Goal: Navigation & Orientation: Find specific page/section

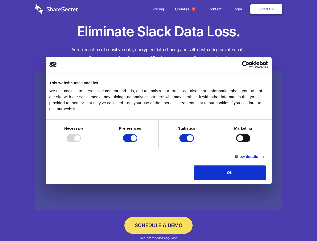
click at [81, 142] on div at bounding box center [74, 138] width 14 height 8
click at [137, 142] on input "Preferences" at bounding box center [130, 138] width 14 height 8
checkbox input "false"
click at [187, 142] on input "Statistics" at bounding box center [187, 138] width 14 height 8
checkbox input "false"
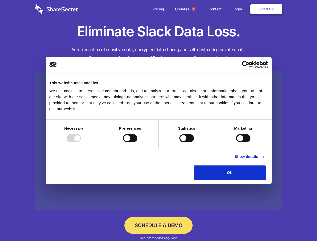
click at [236, 142] on input "Marketing" at bounding box center [243, 138] width 14 height 8
checkbox input "true"
click at [264, 160] on link "Show details" at bounding box center [249, 157] width 29 height 6
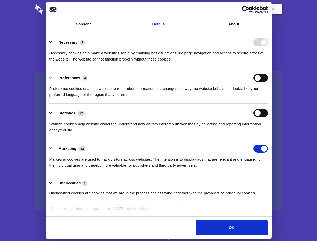
click at [268, 62] on div "Necessary 7 Necessary cookies help make a website usable by enabling basic func…" at bounding box center [158, 50] width 218 height 24
click at [193, 9] on span "1" at bounding box center [194, 9] width 4 height 4
